Goal: Task Accomplishment & Management: Use online tool/utility

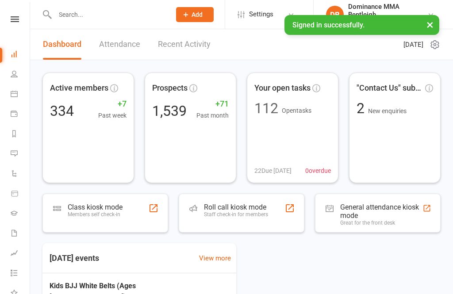
click at [19, 21] on link at bounding box center [14, 19] width 31 height 6
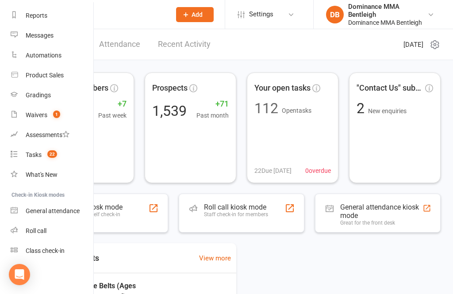
scroll to position [112, 0]
click at [57, 248] on div "Class check-in" at bounding box center [45, 250] width 39 height 7
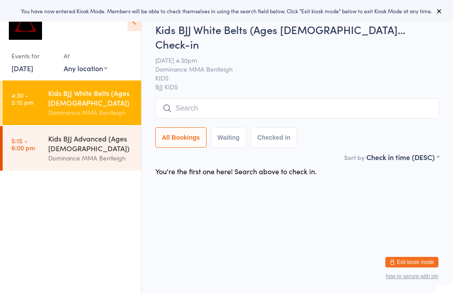
click at [221, 98] on input "search" at bounding box center [297, 108] width 284 height 20
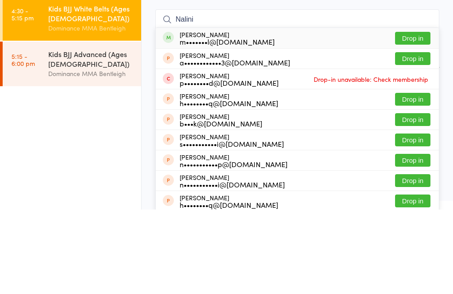
type input "Nalini"
click at [418, 116] on button "Drop in" at bounding box center [412, 122] width 35 height 13
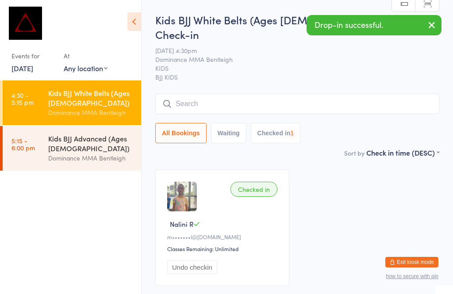
click at [237, 94] on input "search" at bounding box center [297, 104] width 284 height 20
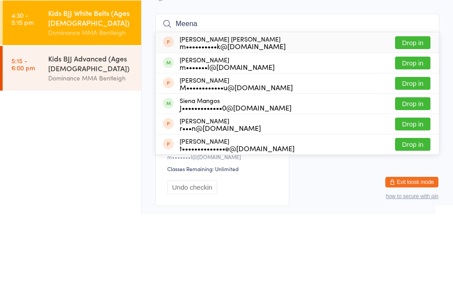
type input "Meena"
click at [421, 137] on button "Drop in" at bounding box center [412, 143] width 35 height 13
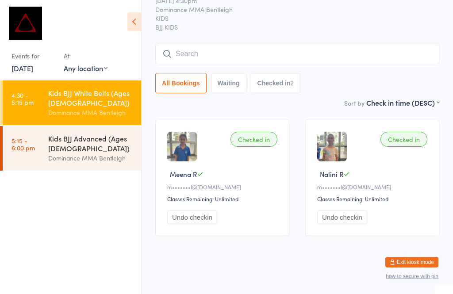
click at [358, 45] on input "search" at bounding box center [297, 54] width 284 height 20
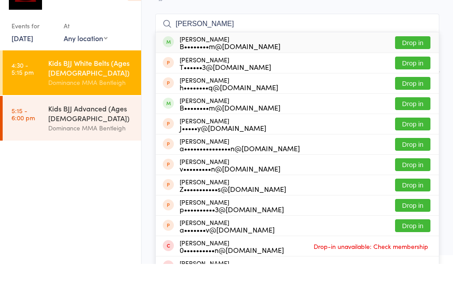
type input "Mira ngu"
click at [410, 66] on button "Drop in" at bounding box center [412, 72] width 35 height 13
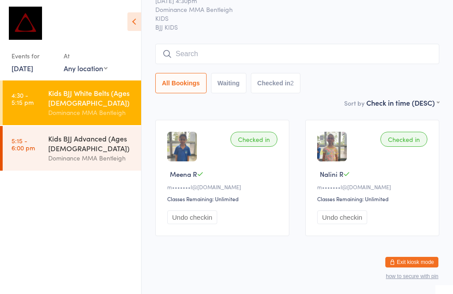
click at [87, 145] on div "Kids BJJ Advanced (Ages 5-13)" at bounding box center [90, 143] width 85 height 19
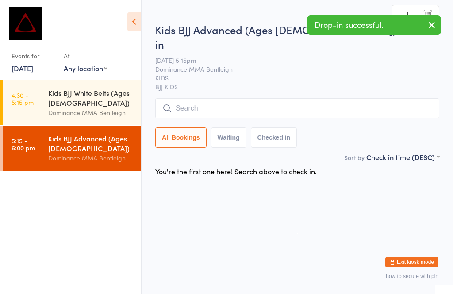
click at [254, 65] on span "Dominance MMA Bentleigh" at bounding box center [290, 69] width 270 height 9
click at [265, 98] on input "search" at bounding box center [297, 108] width 284 height 20
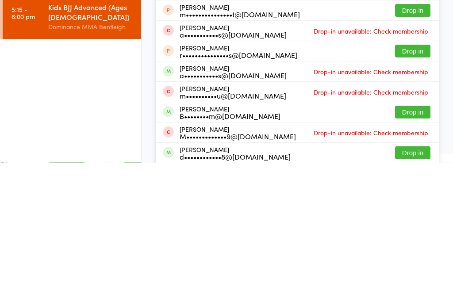
scroll to position [110, 0]
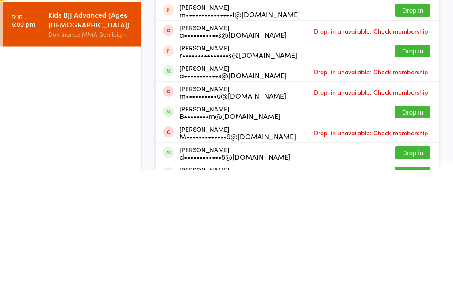
type input "Marcus"
click at [415, 230] on button "Drop in" at bounding box center [412, 236] width 35 height 13
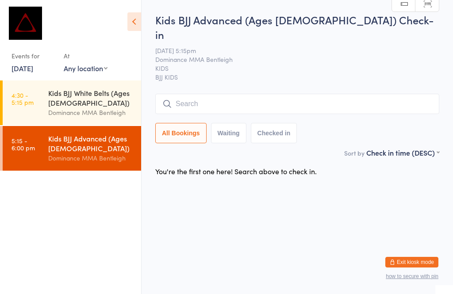
scroll to position [0, 0]
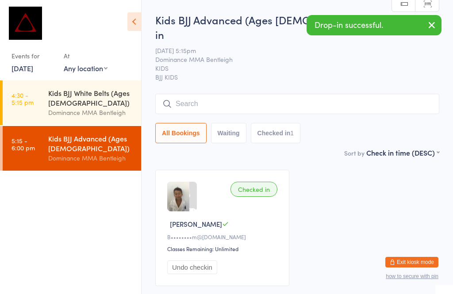
click at [84, 98] on div "Kids BJJ White Belts (Ages 5-13)" at bounding box center [90, 97] width 85 height 19
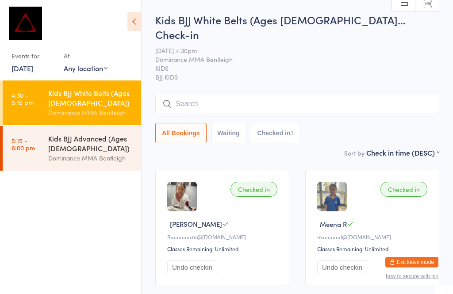
click at [333, 94] on input "search" at bounding box center [297, 104] width 284 height 20
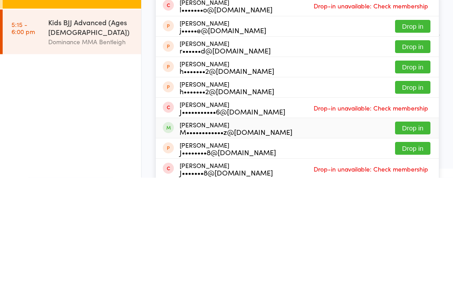
type input "Jayden"
click at [220, 245] on div "M••••••••••••z@gmail.com" at bounding box center [236, 248] width 113 height 7
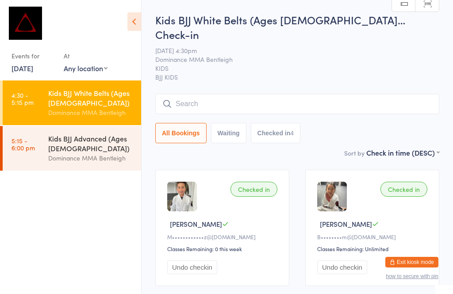
click at [346, 94] on input "search" at bounding box center [297, 104] width 284 height 20
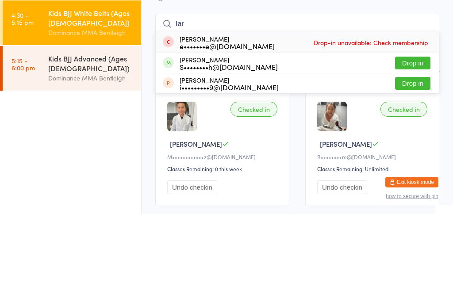
type input "Iar"
click at [420, 137] on button "Drop in" at bounding box center [412, 143] width 35 height 13
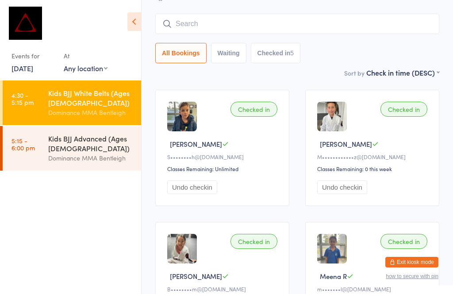
click at [194, 14] on input "search" at bounding box center [297, 24] width 284 height 20
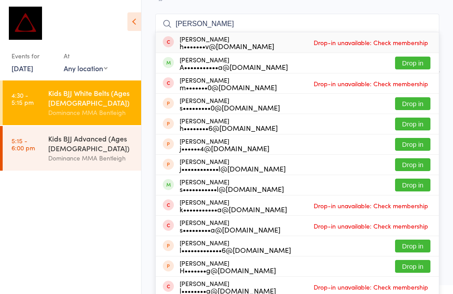
type input "Hannah"
click at [416, 57] on button "Drop in" at bounding box center [412, 63] width 35 height 13
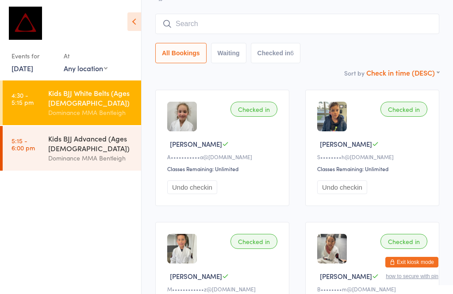
click at [413, 68] on select "First name (ASC) First name (DESC) Last name (ASC) Last name (DESC) Check in ti…" at bounding box center [402, 72] width 73 height 8
click at [262, 102] on div "Checked in" at bounding box center [254, 109] width 47 height 15
click at [259, 102] on div "Checked in" at bounding box center [254, 109] width 47 height 15
click at [112, 162] on div "Dominance MMA Bentleigh" at bounding box center [90, 158] width 85 height 10
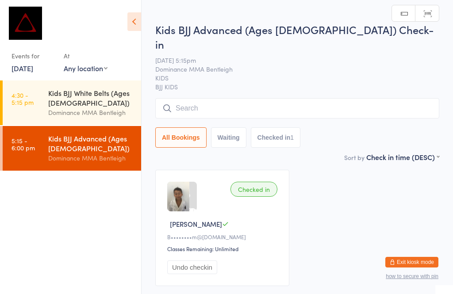
click at [203, 98] on input "search" at bounding box center [297, 108] width 284 height 20
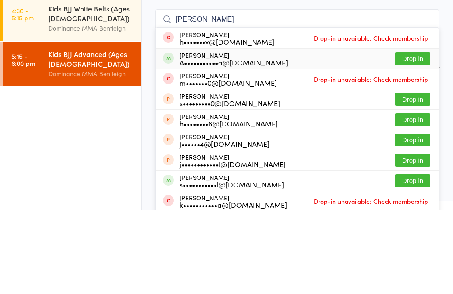
type input "Hannah"
click at [411, 137] on button "Drop in" at bounding box center [412, 143] width 35 height 13
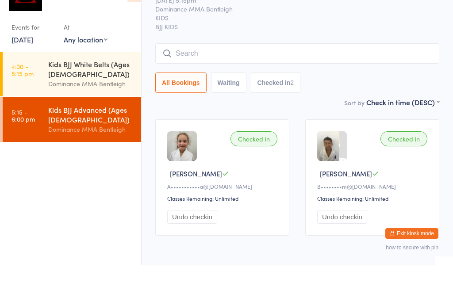
scroll to position [50, 0]
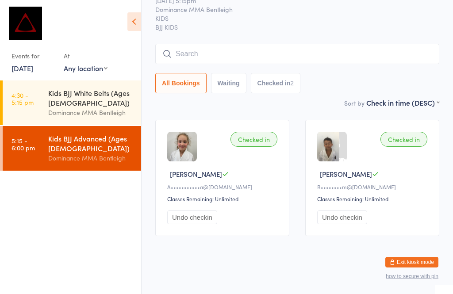
click at [338, 49] on input "search" at bounding box center [297, 54] width 284 height 20
click at [291, 44] on input "search" at bounding box center [297, 54] width 284 height 20
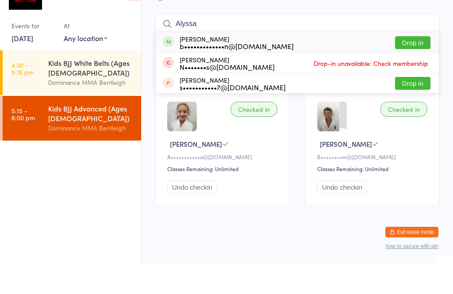
type input "Alyssa"
click at [417, 66] on button "Drop in" at bounding box center [412, 72] width 35 height 13
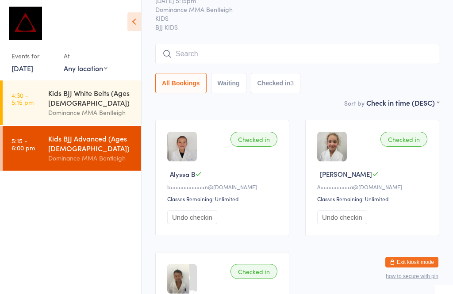
click at [354, 44] on input "search" at bounding box center [297, 54] width 284 height 20
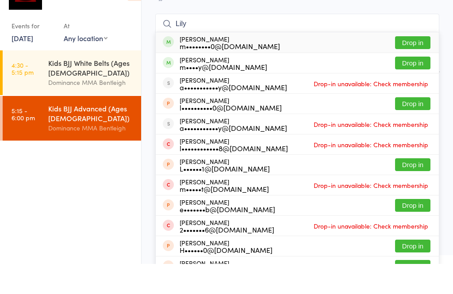
type input "Lily"
click at [414, 66] on button "Drop in" at bounding box center [412, 72] width 35 height 13
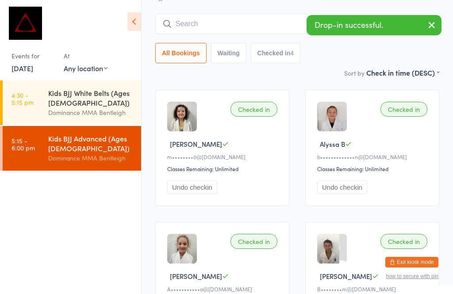
click at [284, 16] on input "search" at bounding box center [297, 24] width 284 height 20
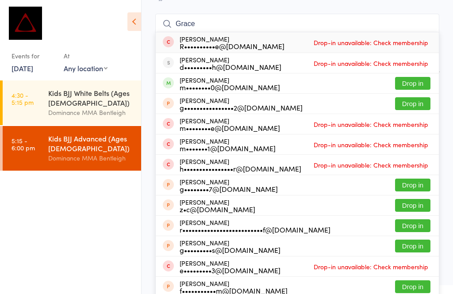
type input "Grace"
click at [415, 77] on button "Drop in" at bounding box center [412, 83] width 35 height 13
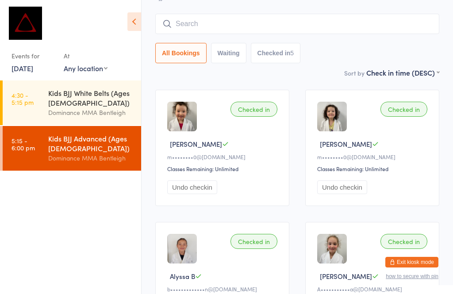
click at [237, 20] on input "search" at bounding box center [297, 24] width 284 height 20
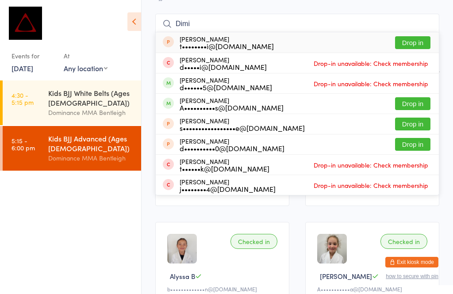
type input "Dimi"
click at [418, 97] on button "Drop in" at bounding box center [412, 103] width 35 height 13
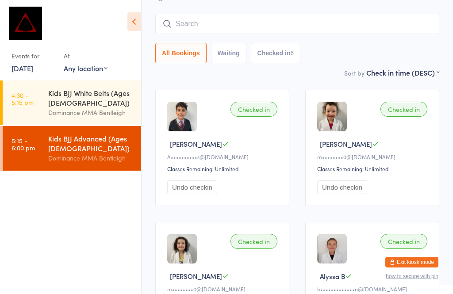
click at [374, 15] on input "search" at bounding box center [297, 24] width 284 height 20
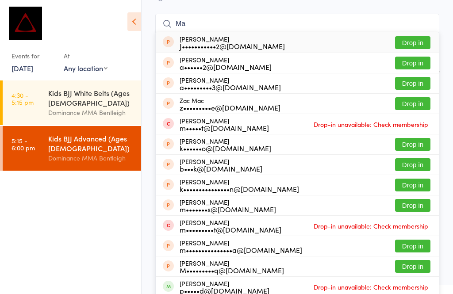
click at [347, 14] on input "Ma" at bounding box center [297, 24] width 284 height 20
click at [246, 14] on input "Ma" at bounding box center [297, 24] width 284 height 20
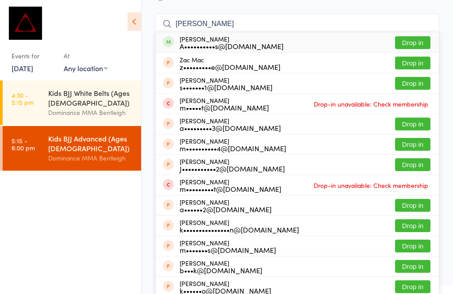
type input "Maggie"
click at [420, 36] on button "Drop in" at bounding box center [412, 42] width 35 height 13
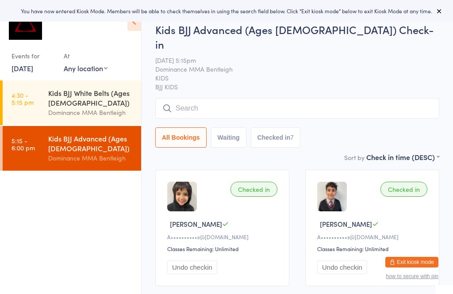
click at [262, 98] on input "search" at bounding box center [297, 108] width 284 height 20
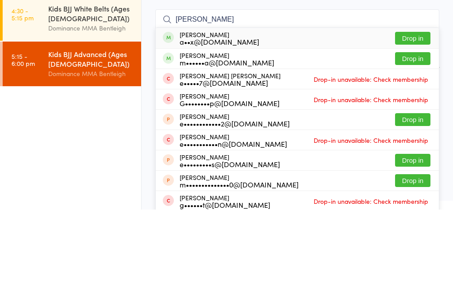
type input "Emma"
click at [419, 116] on button "Drop in" at bounding box center [412, 122] width 35 height 13
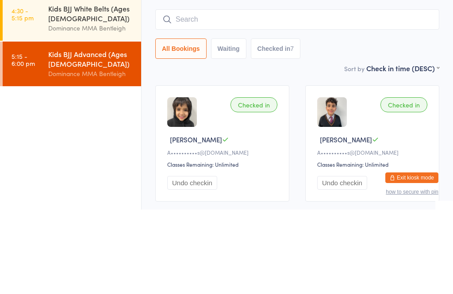
scroll to position [85, 0]
